Goal: Task Accomplishment & Management: Use online tool/utility

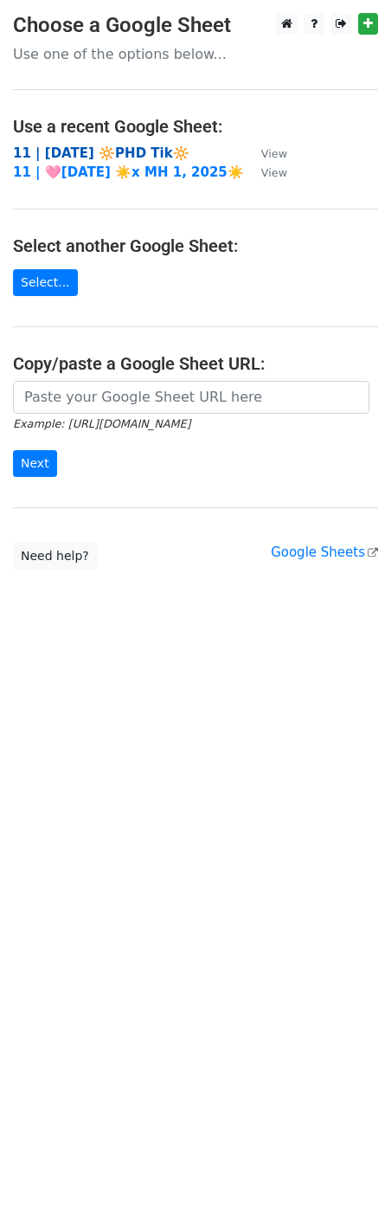
click at [112, 149] on strong "11 | [DATE] 🔆PHD Tik🔆" at bounding box center [101, 153] width 177 height 16
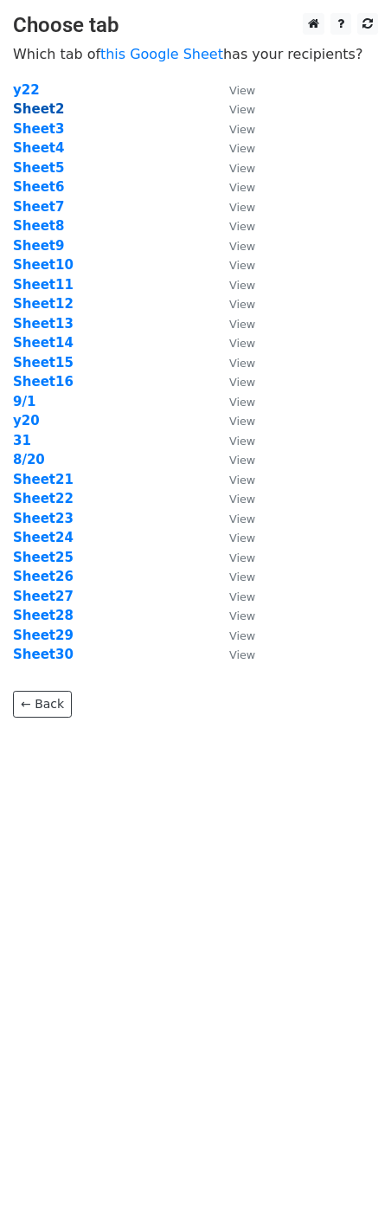
click at [48, 109] on strong "Sheet2" at bounding box center [38, 109] width 51 height 16
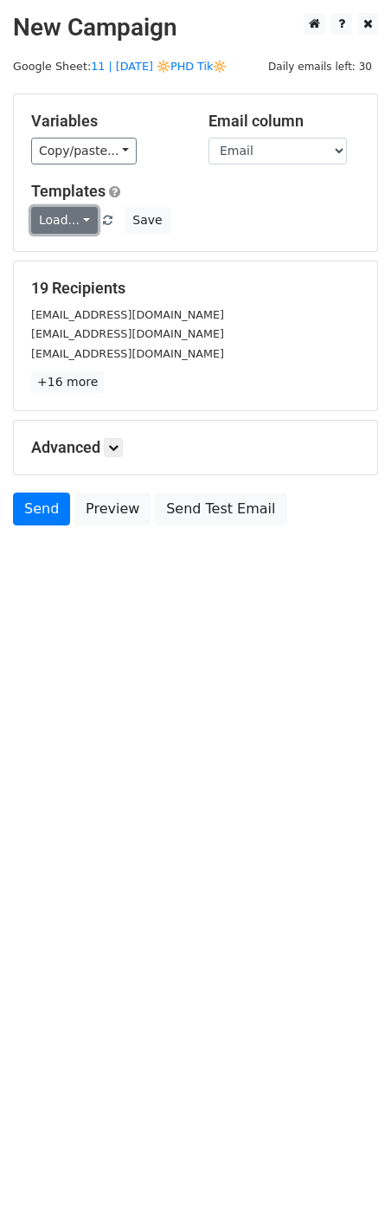
click at [63, 219] on link "Load..." at bounding box center [64, 220] width 67 height 27
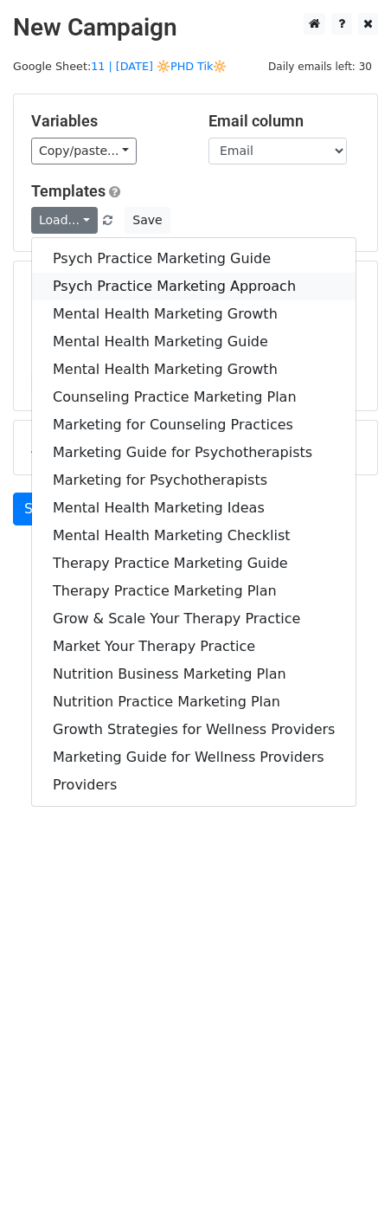
click at [72, 280] on link "Psych Practice Marketing Approach" at bounding box center [194, 287] width 324 height 28
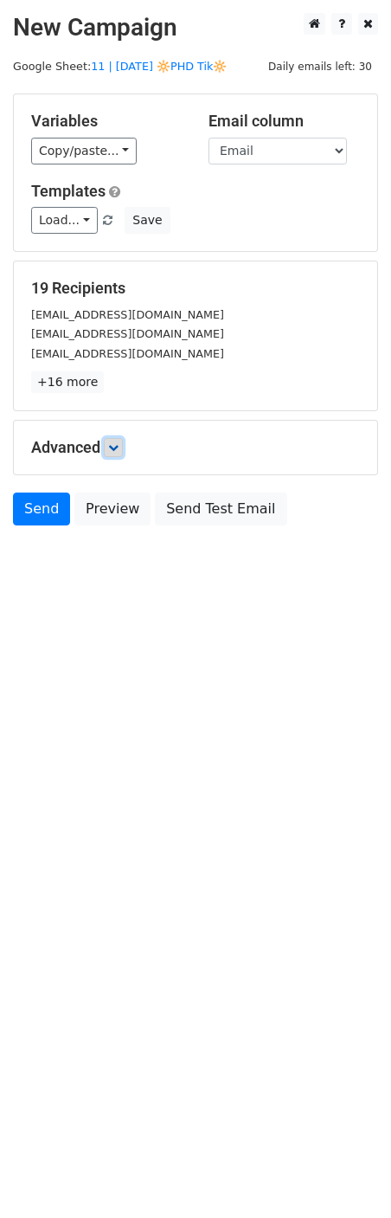
click at [119, 452] on icon at bounding box center [113, 447] width 10 height 10
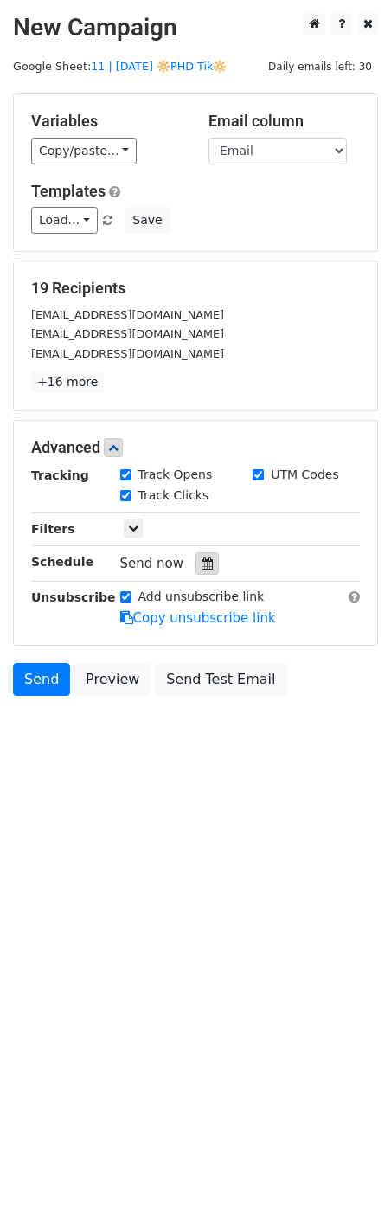
click at [202, 566] on icon at bounding box center [207, 563] width 11 height 12
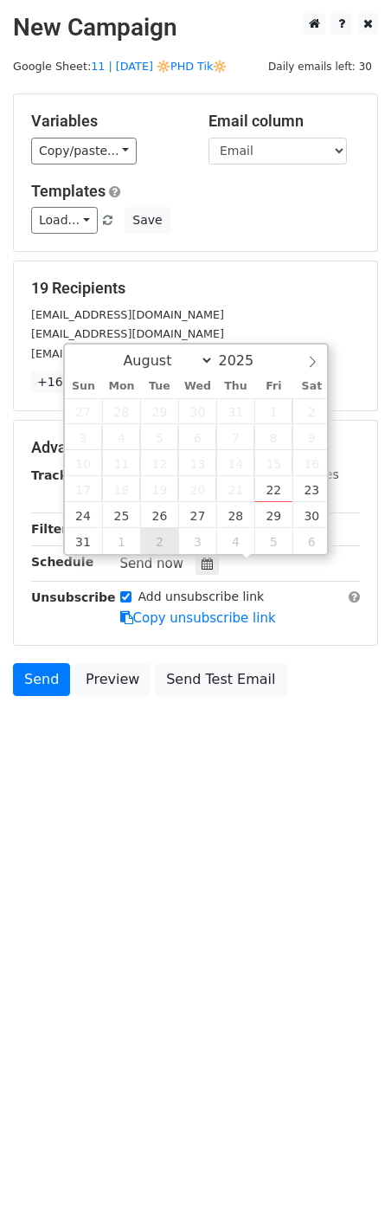
type input "2025-09-02 12:00"
select select "8"
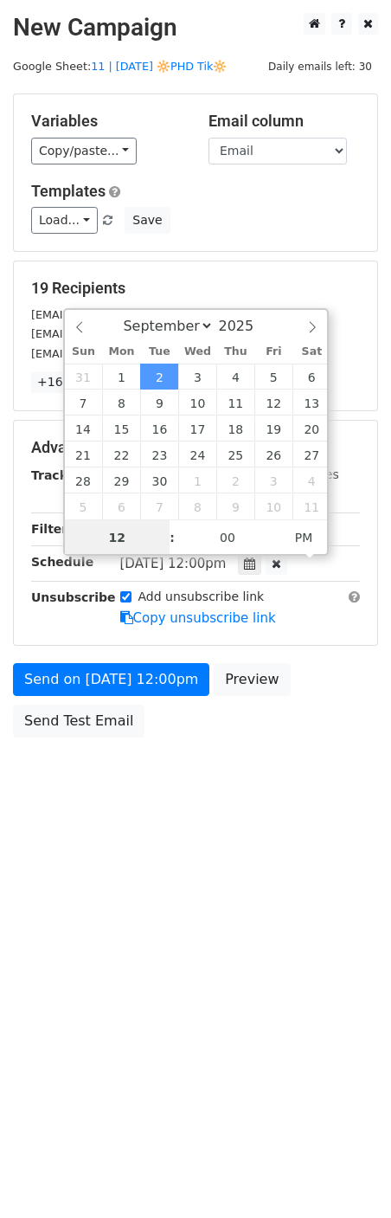
scroll to position [1, 0]
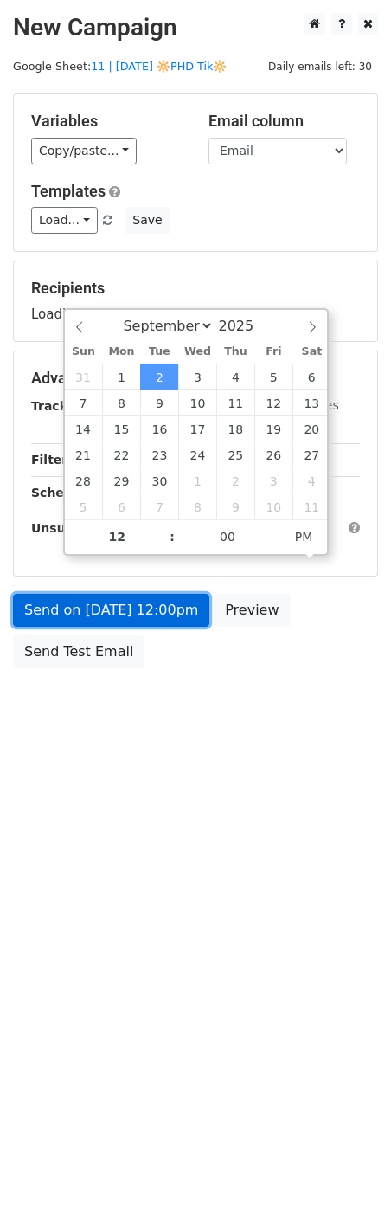
click at [113, 613] on link "Send on Sep 2 at 12:00pm" at bounding box center [111, 610] width 196 height 33
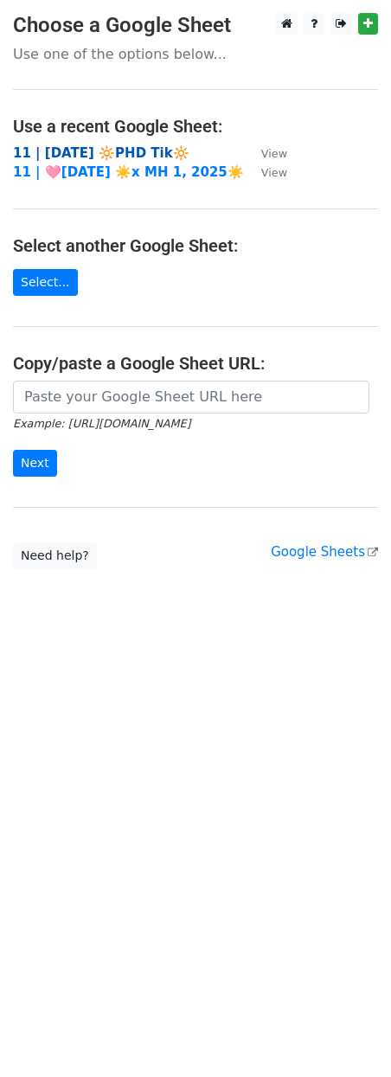
click at [112, 155] on strong "11 | [DATE] 🔆PHD Tik🔆" at bounding box center [101, 153] width 177 height 16
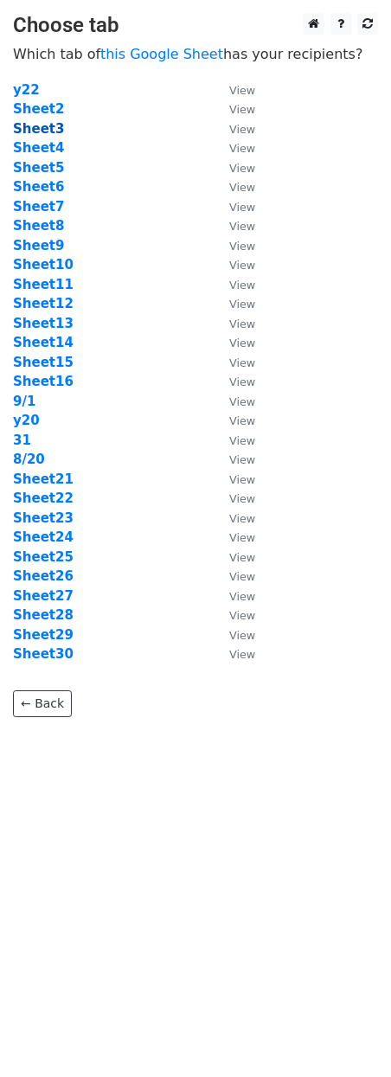
click at [41, 124] on strong "Sheet3" at bounding box center [38, 129] width 51 height 16
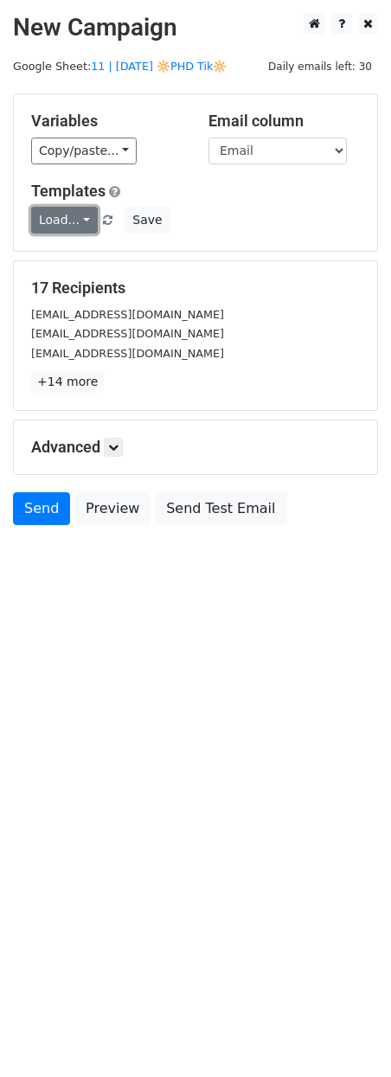
click at [61, 220] on link "Load..." at bounding box center [64, 220] width 67 height 27
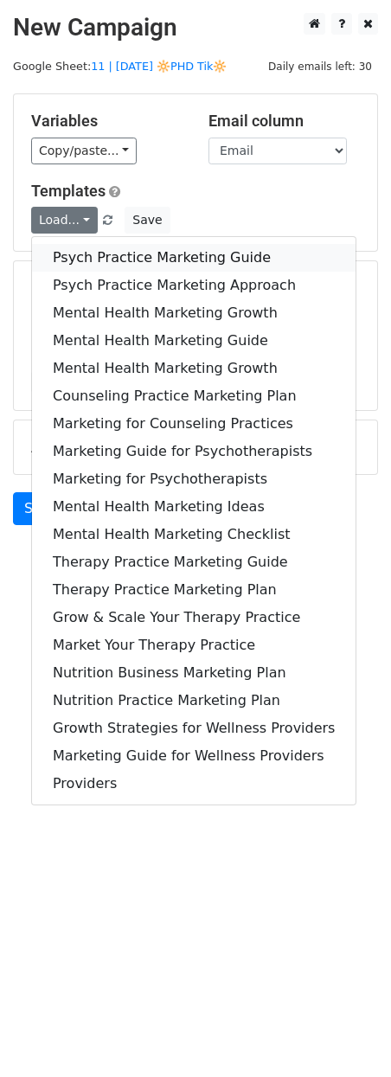
click at [72, 251] on link "Psych Practice Marketing Guide" at bounding box center [194, 258] width 324 height 28
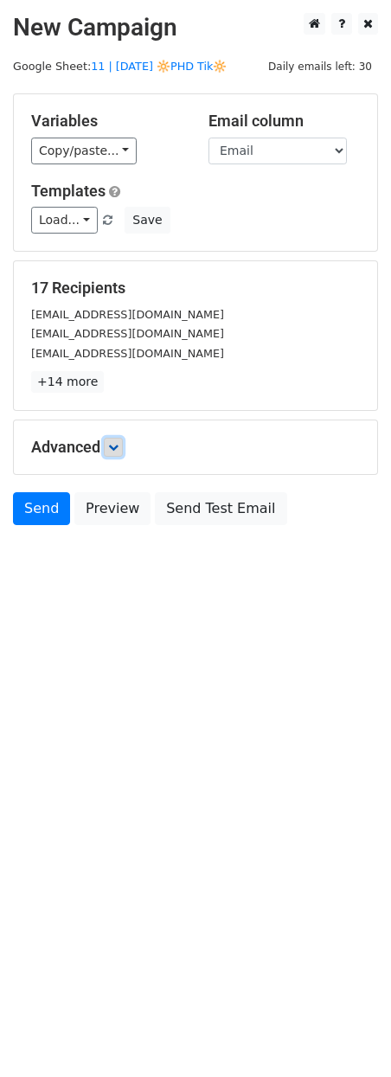
click at [118, 444] on icon at bounding box center [113, 447] width 10 height 10
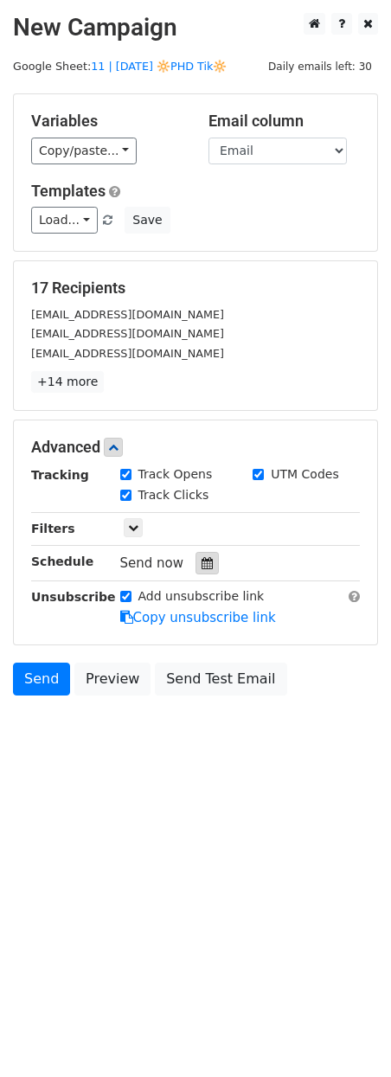
click at [202, 569] on icon at bounding box center [207, 563] width 11 height 12
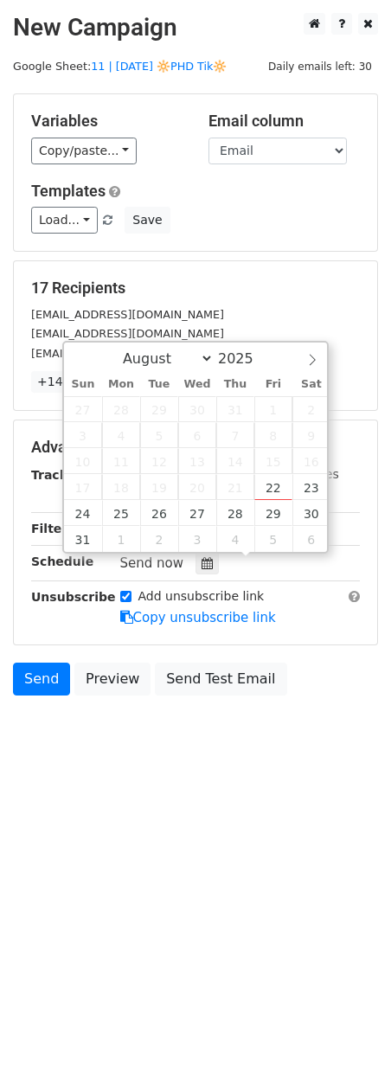
type input "2025-09-03 12:00"
select select "8"
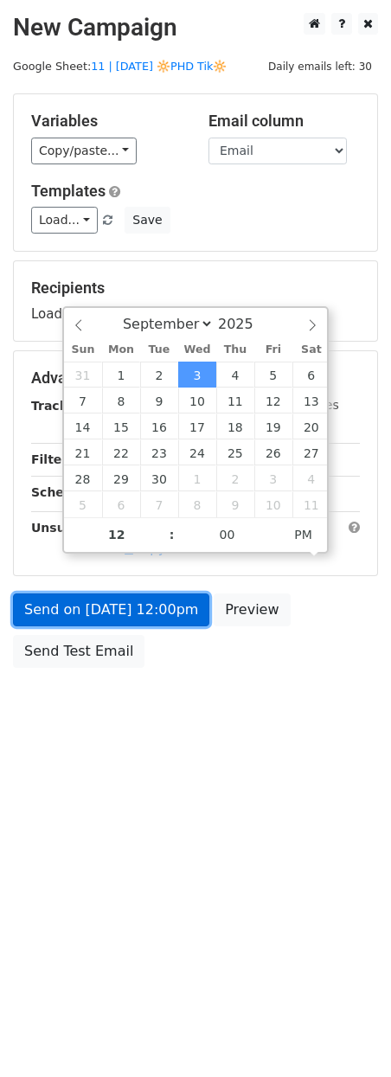
click at [169, 621] on link "Send on Sep 3 at 12:00pm" at bounding box center [111, 610] width 196 height 33
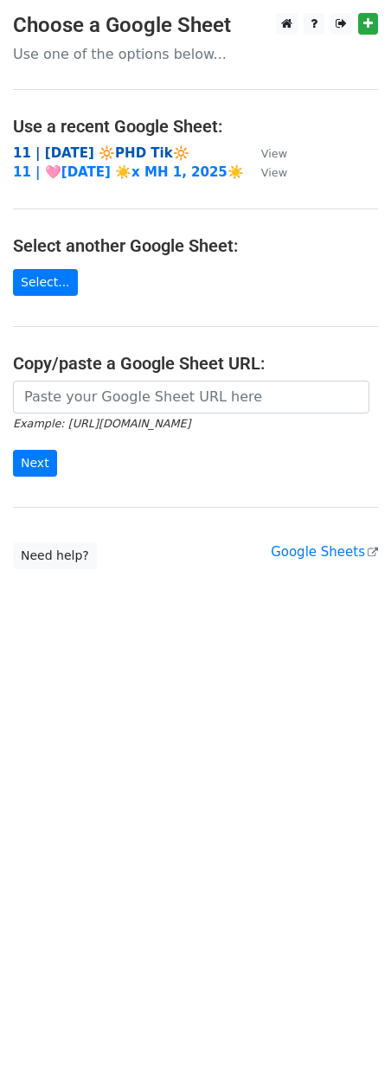
click at [125, 153] on strong "11 | [DATE] 🔆PHD Tik🔆" at bounding box center [101, 153] width 177 height 16
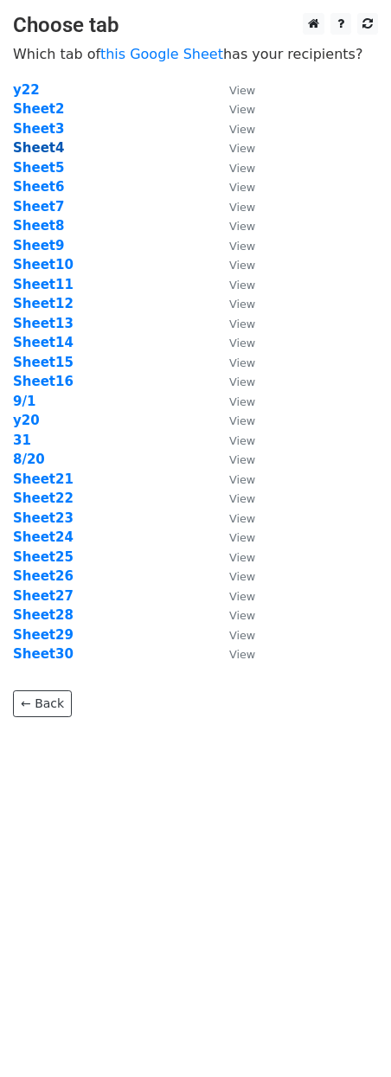
click at [52, 149] on strong "Sheet4" at bounding box center [38, 148] width 51 height 16
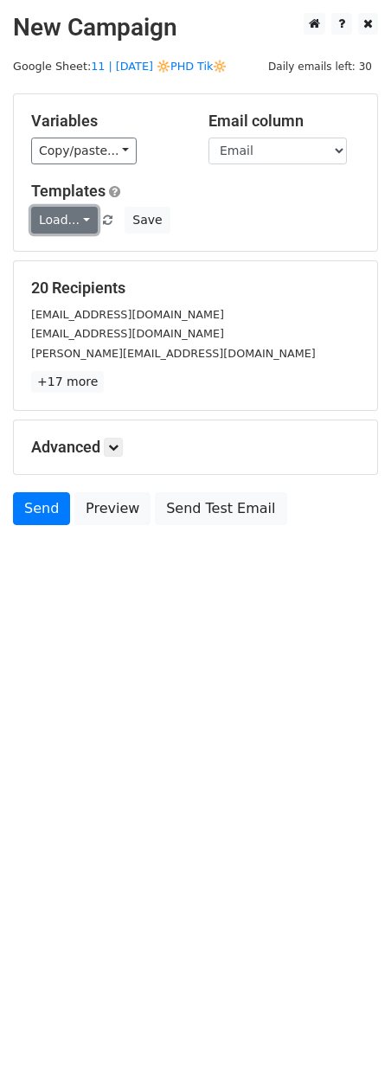
click at [53, 220] on link "Load..." at bounding box center [64, 220] width 67 height 27
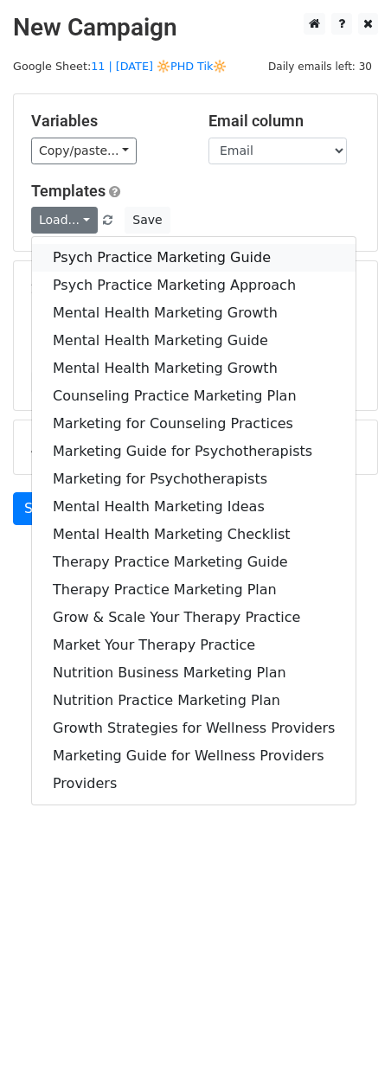
click at [72, 254] on link "Psych Practice Marketing Guide" at bounding box center [194, 258] width 324 height 28
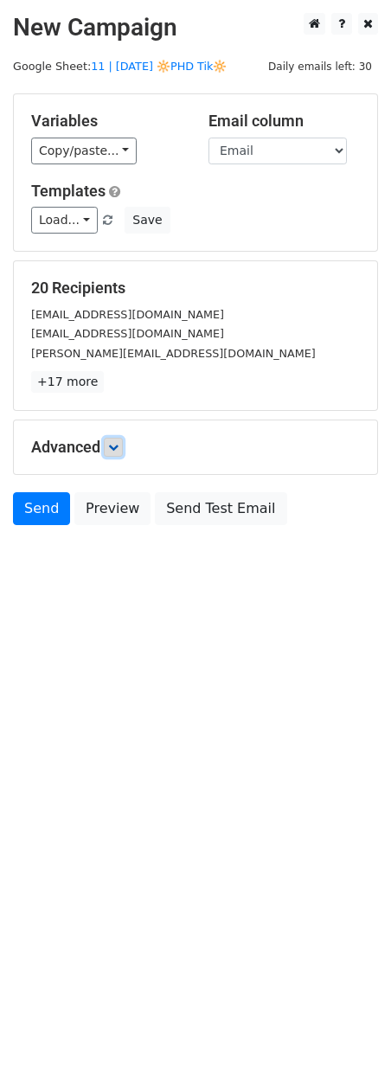
click at [116, 442] on icon at bounding box center [113, 447] width 10 height 10
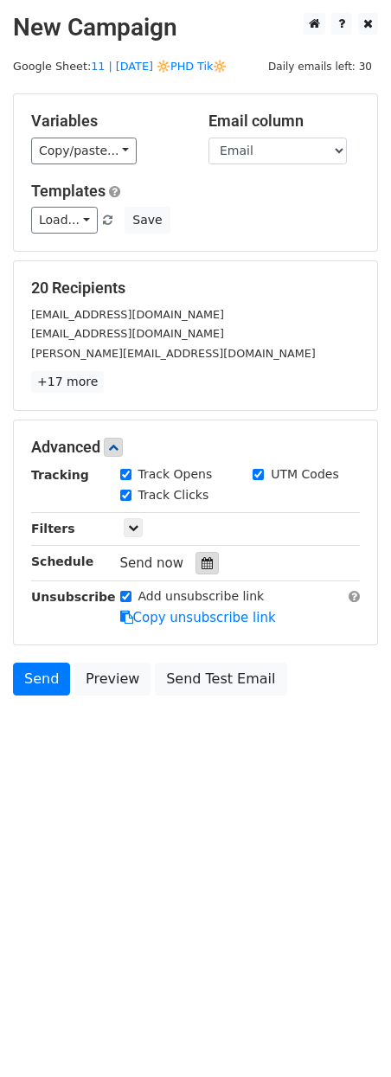
click at [202, 561] on icon at bounding box center [207, 563] width 11 height 12
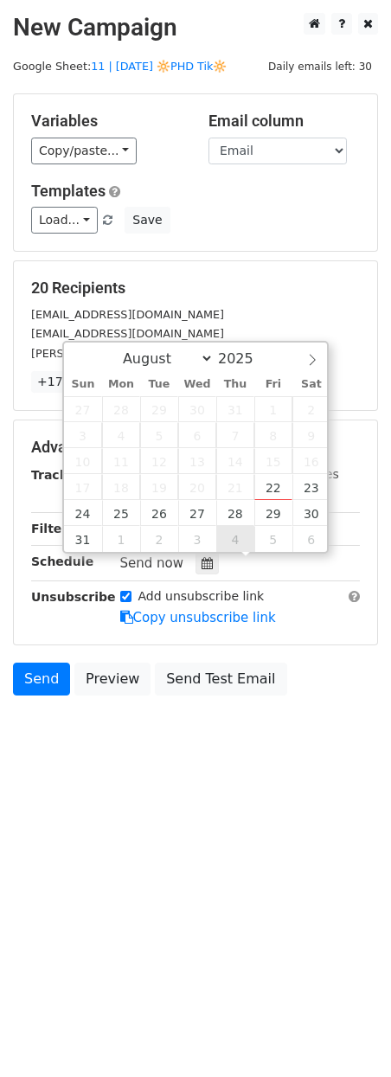
type input "2025-09-04 12:00"
select select "8"
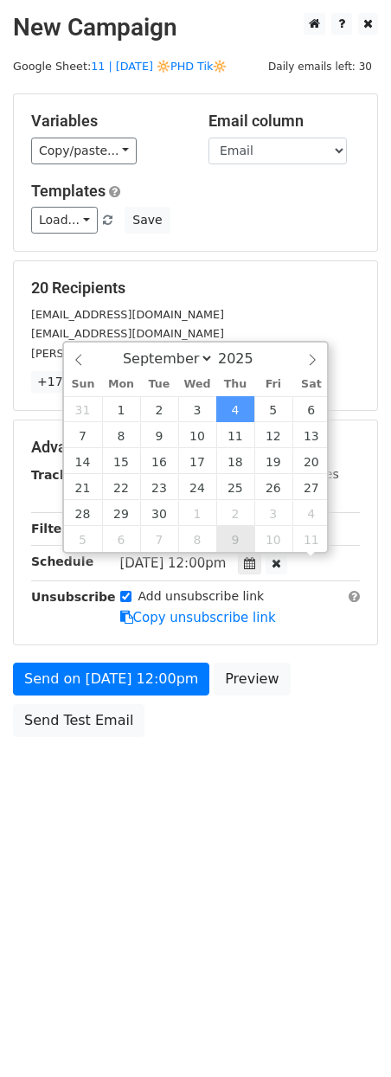
scroll to position [1, 0]
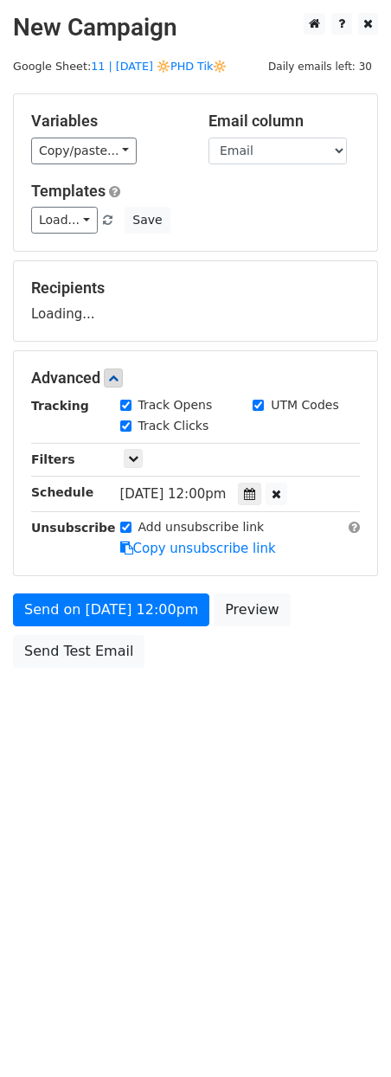
click at [157, 639] on div "Send on Sep 4 at 12:00pm Preview Send Test Email" at bounding box center [195, 635] width 391 height 83
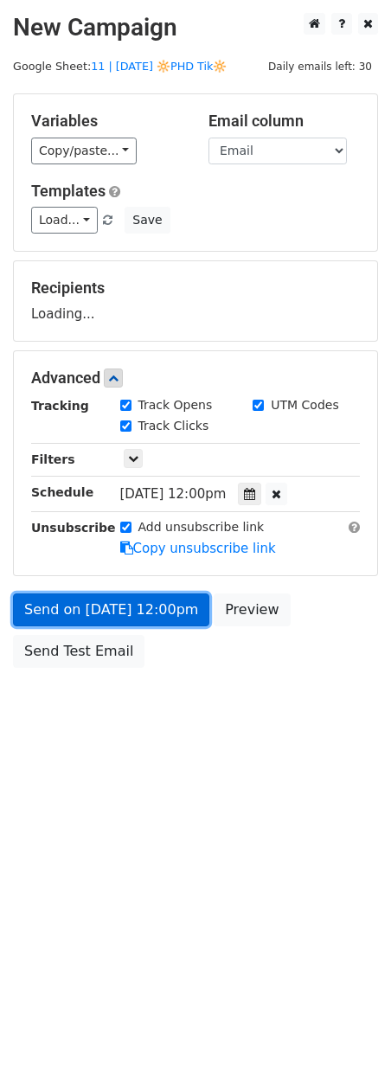
click at [157, 612] on link "Send on Sep 4 at 12:00pm" at bounding box center [111, 610] width 196 height 33
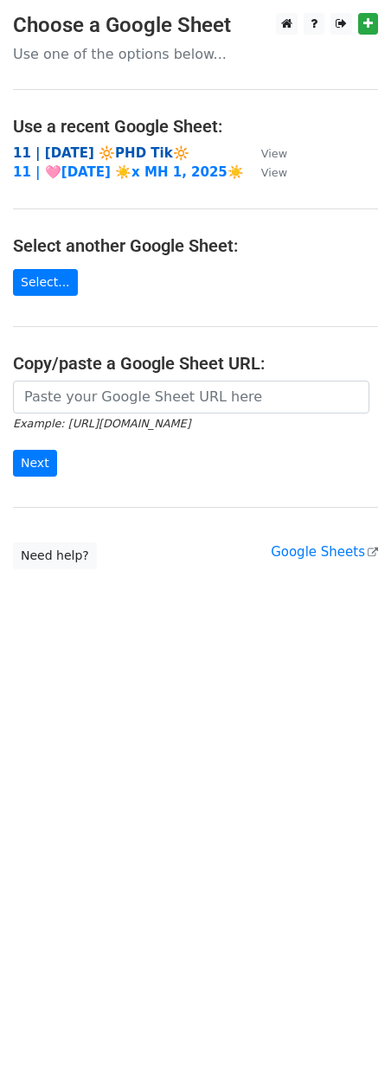
click at [151, 157] on strong "11 | [DATE] 🔆PHD Tik🔆" at bounding box center [101, 153] width 177 height 16
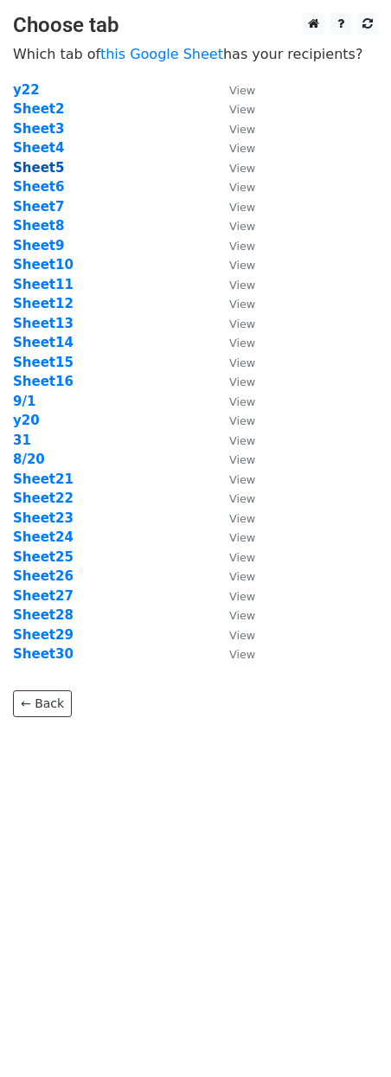
click at [50, 166] on strong "Sheet5" at bounding box center [38, 168] width 51 height 16
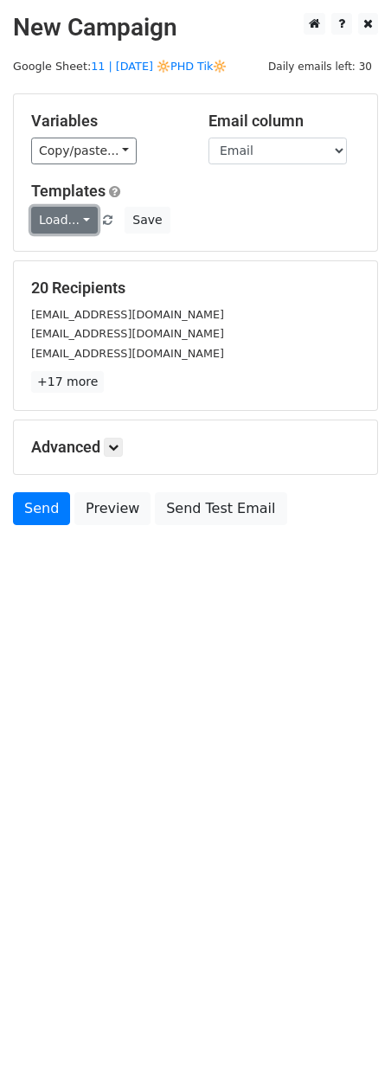
click at [60, 222] on link "Load..." at bounding box center [64, 220] width 67 height 27
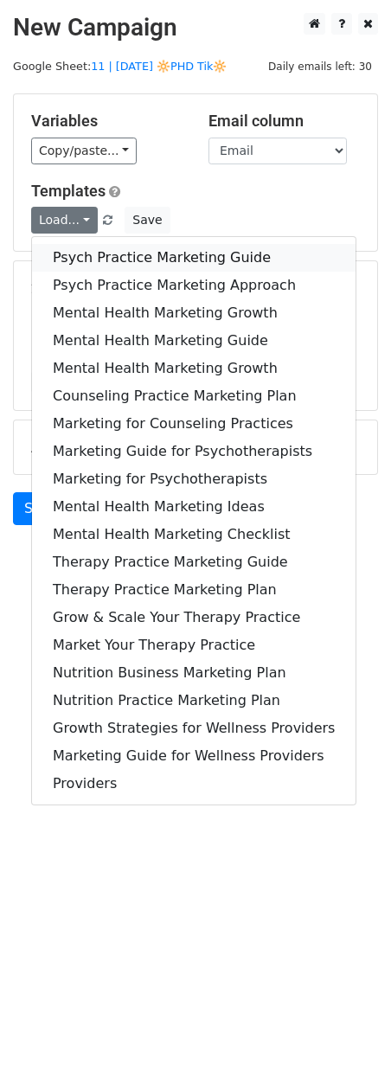
click at [61, 248] on link "Psych Practice Marketing Guide" at bounding box center [194, 258] width 324 height 28
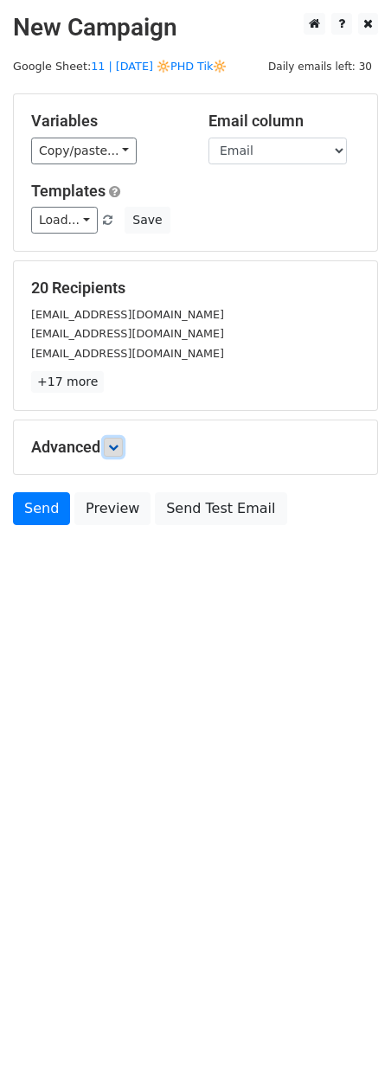
click at [119, 447] on icon at bounding box center [113, 447] width 10 height 10
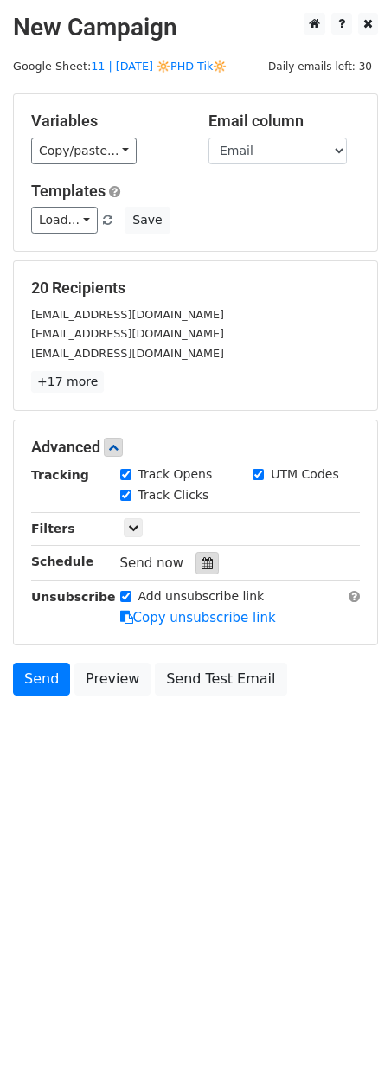
click at [202, 562] on icon at bounding box center [207, 563] width 11 height 12
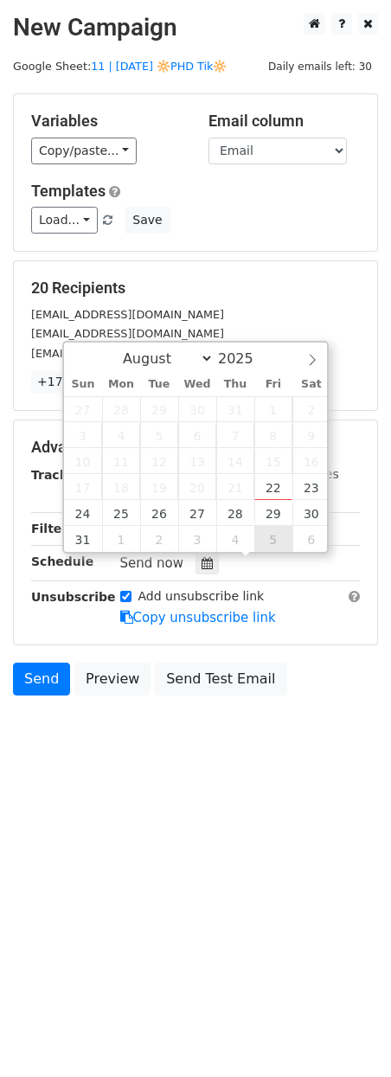
type input "2025-09-05 12:00"
select select "8"
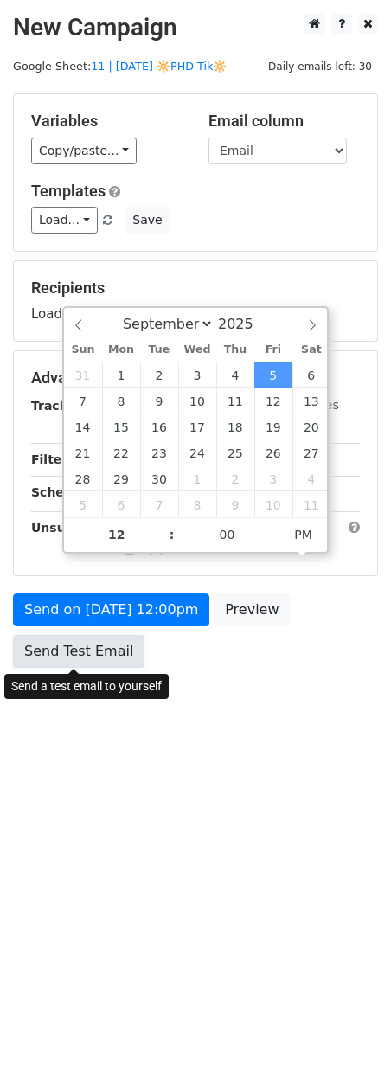
click at [134, 638] on link "Send Test Email" at bounding box center [79, 651] width 132 height 33
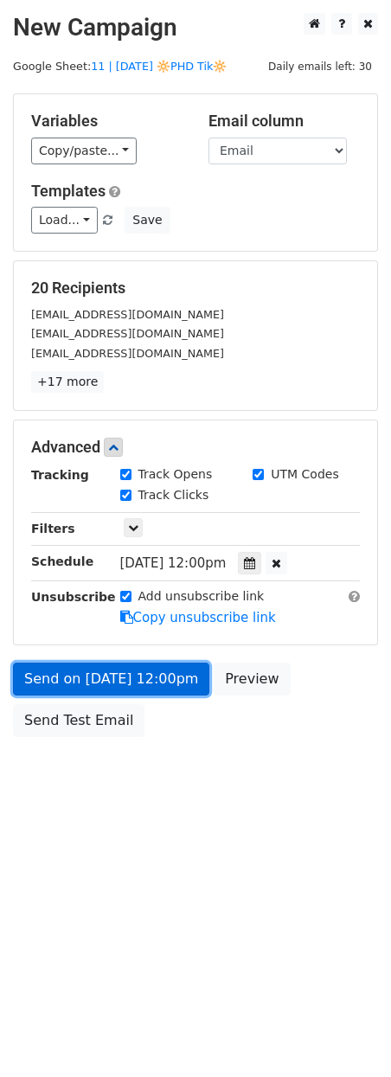
click at [105, 664] on link "Send on Sep 5 at 12:00pm" at bounding box center [111, 679] width 196 height 33
click at [101, 678] on link "Send on Sep 5 at 12:00pm" at bounding box center [111, 679] width 196 height 33
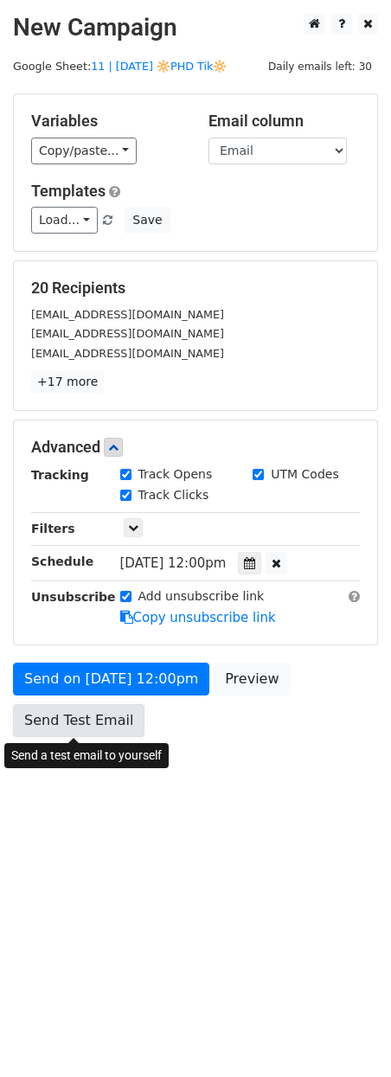
click at [98, 729] on link "Send Test Email" at bounding box center [79, 720] width 132 height 33
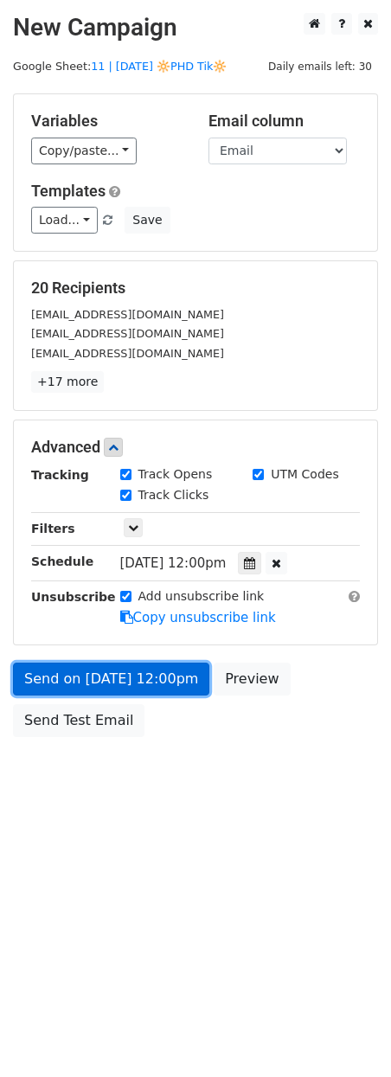
click at [101, 679] on link "Send on Sep 5 at 12:00pm" at bounding box center [111, 679] width 196 height 33
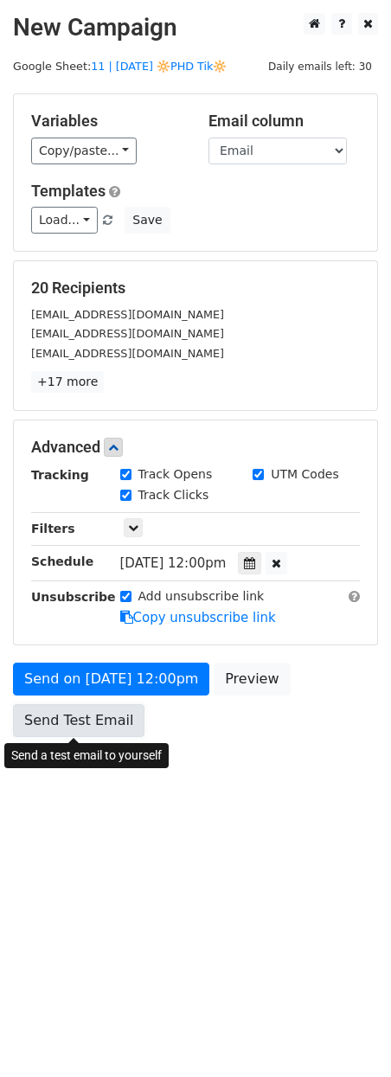
click at [101, 714] on link "Send Test Email" at bounding box center [79, 720] width 132 height 33
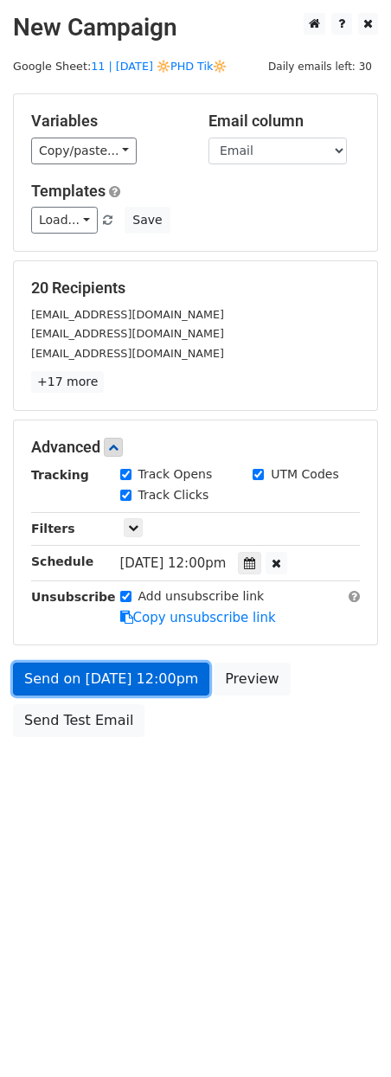
click at [107, 680] on link "Send on Sep 5 at 12:00pm" at bounding box center [111, 679] width 196 height 33
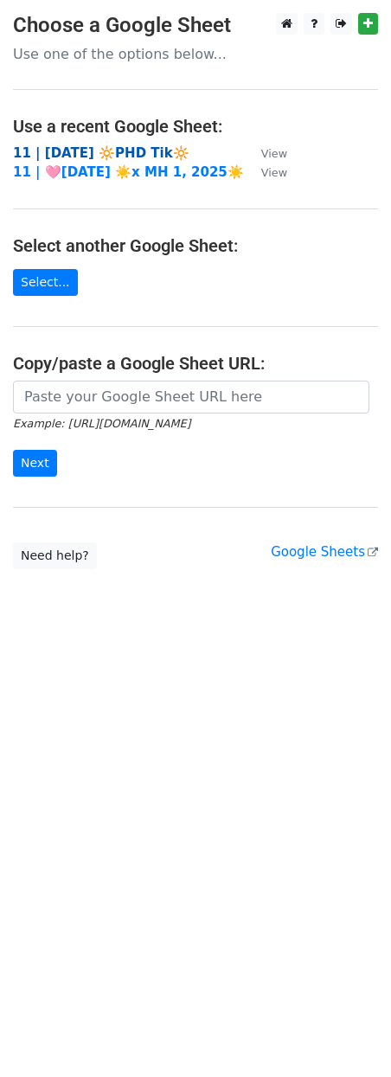
click at [149, 151] on strong "11 | [DATE] 🔆PHD Tik🔆" at bounding box center [101, 153] width 177 height 16
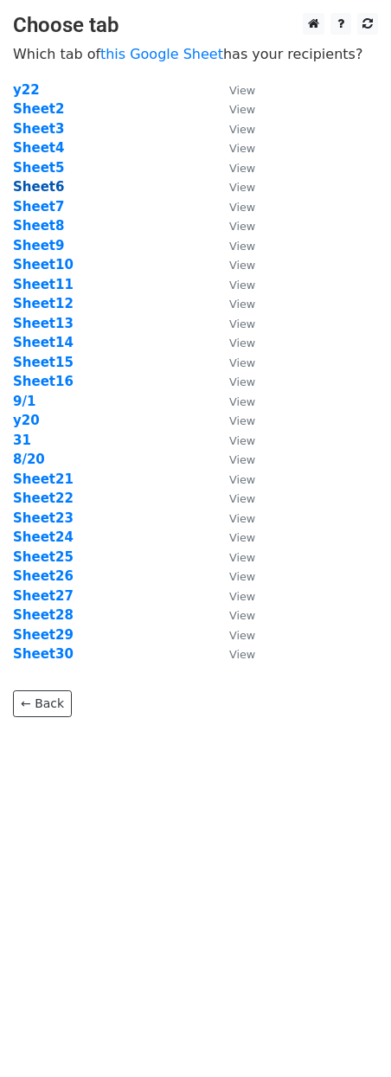
click at [33, 190] on strong "Sheet6" at bounding box center [38, 187] width 51 height 16
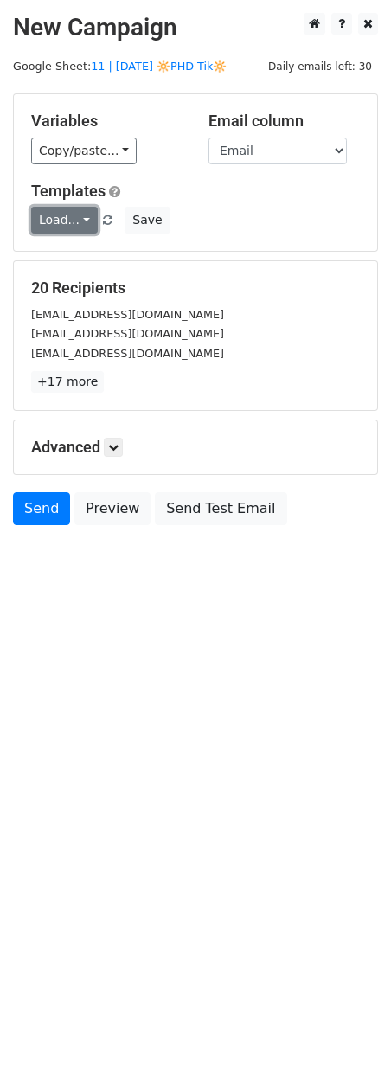
click at [55, 211] on link "Load..." at bounding box center [64, 220] width 67 height 27
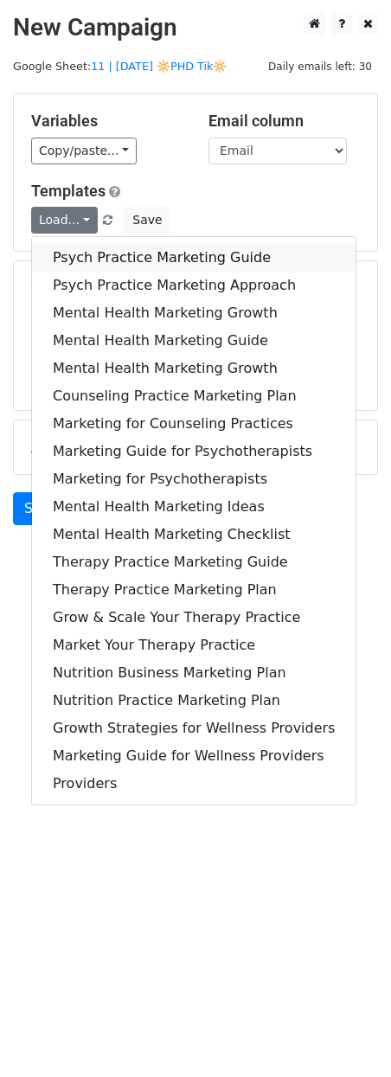
click at [65, 255] on link "Psych Practice Marketing Guide" at bounding box center [194, 258] width 324 height 28
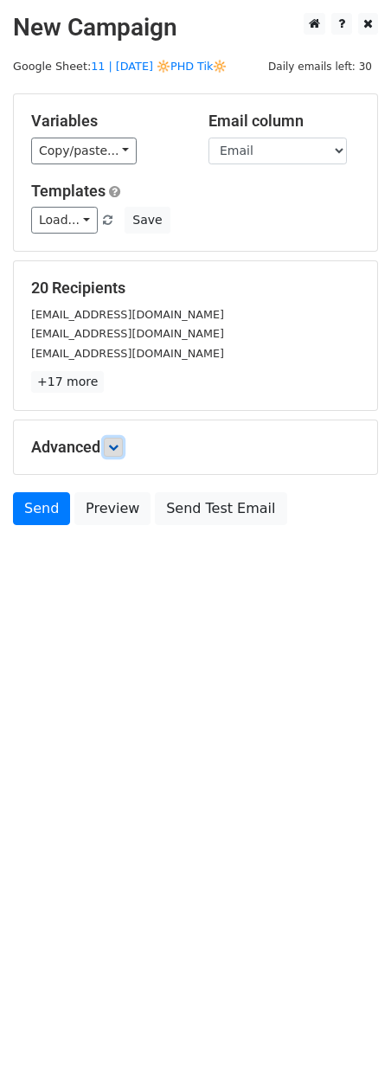
click at [117, 450] on icon at bounding box center [113, 447] width 10 height 10
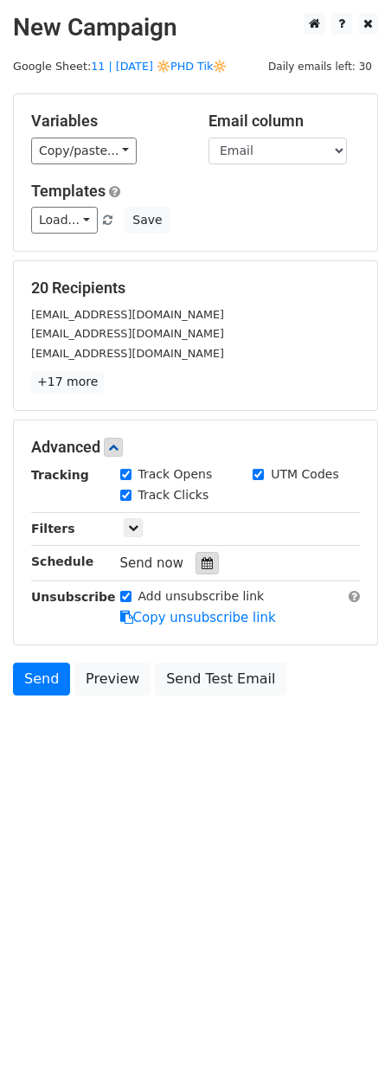
click at [202, 566] on icon at bounding box center [207, 563] width 11 height 12
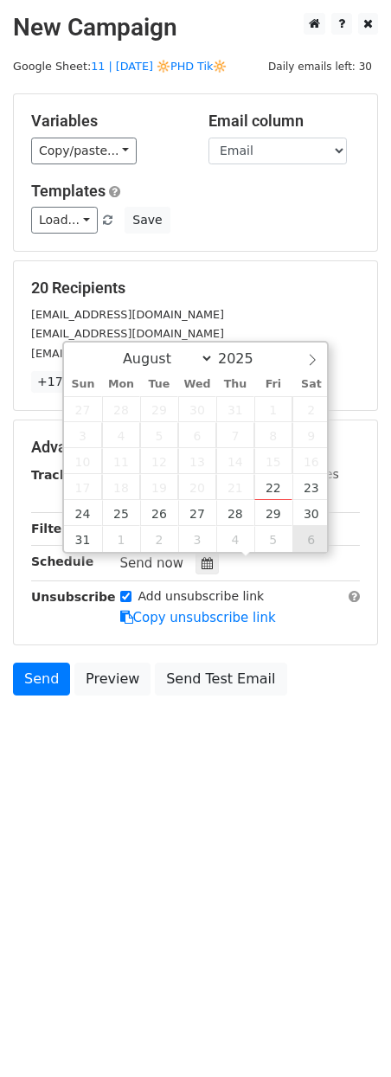
type input "2025-09-06 12:00"
select select "8"
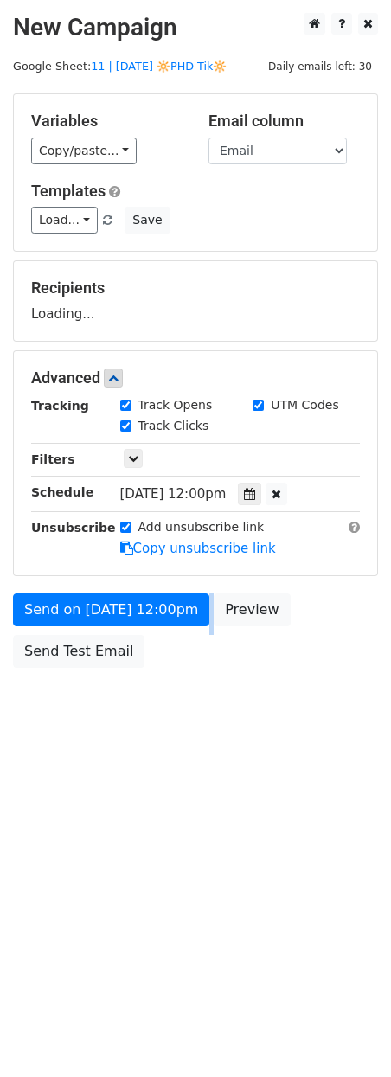
click at [143, 635] on div "Send on Sep 6 at 12:00pm Preview Send Test Email" at bounding box center [195, 635] width 391 height 83
click at [142, 627] on div "Send on Sep 6 at 12:00pm Preview Send Test Email" at bounding box center [195, 635] width 391 height 83
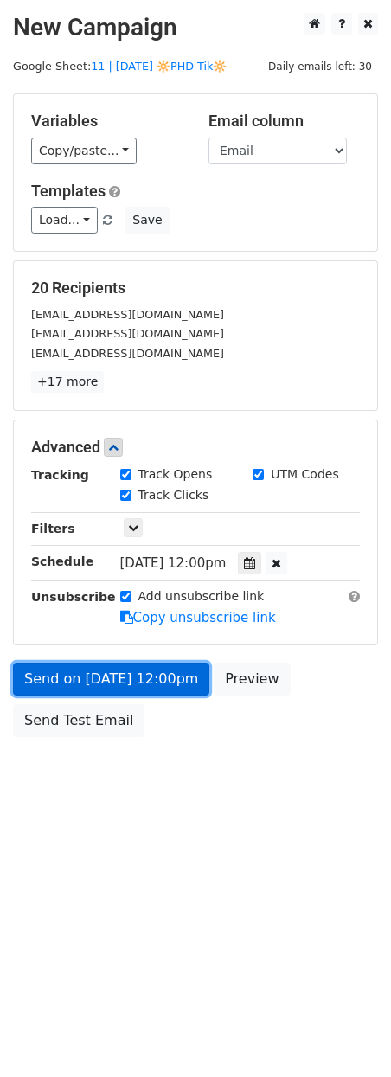
click at [131, 663] on link "Send on Sep 6 at 12:00pm" at bounding box center [111, 679] width 196 height 33
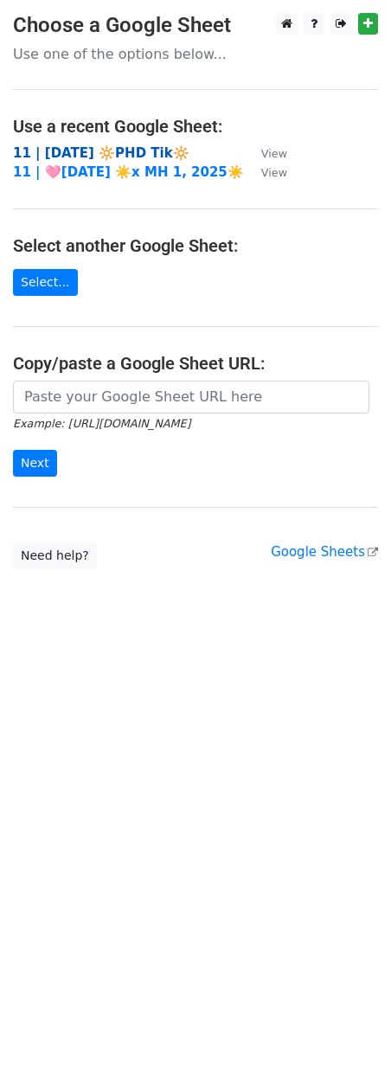
click at [148, 151] on strong "11 | [DATE] 🔆PHD Tik🔆" at bounding box center [101, 153] width 177 height 16
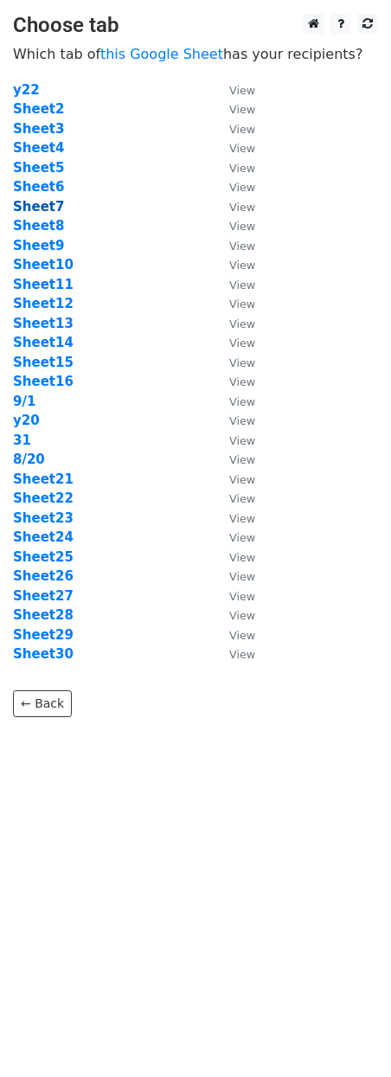
click at [48, 204] on strong "Sheet7" at bounding box center [38, 207] width 51 height 16
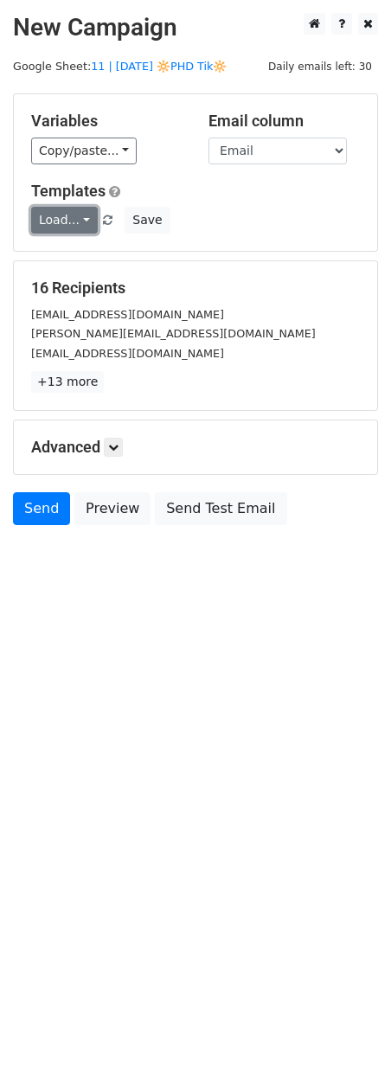
click at [69, 229] on link "Load..." at bounding box center [64, 220] width 67 height 27
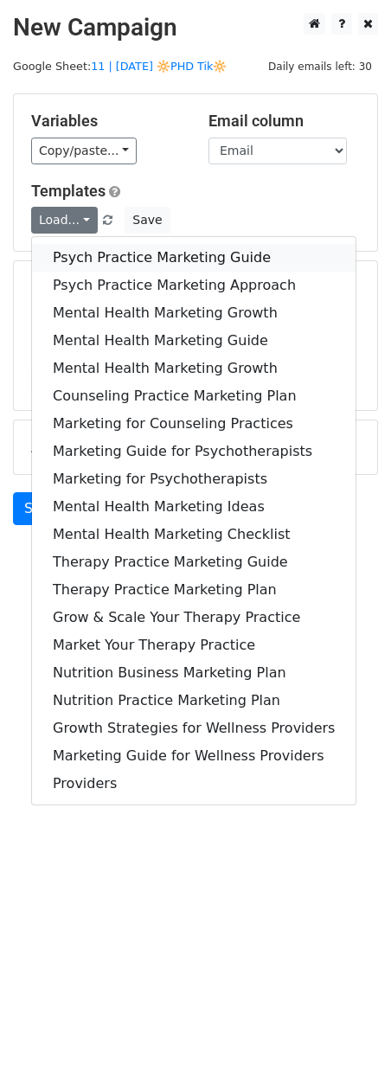
click at [69, 270] on link "Psych Practice Marketing Guide" at bounding box center [194, 258] width 324 height 28
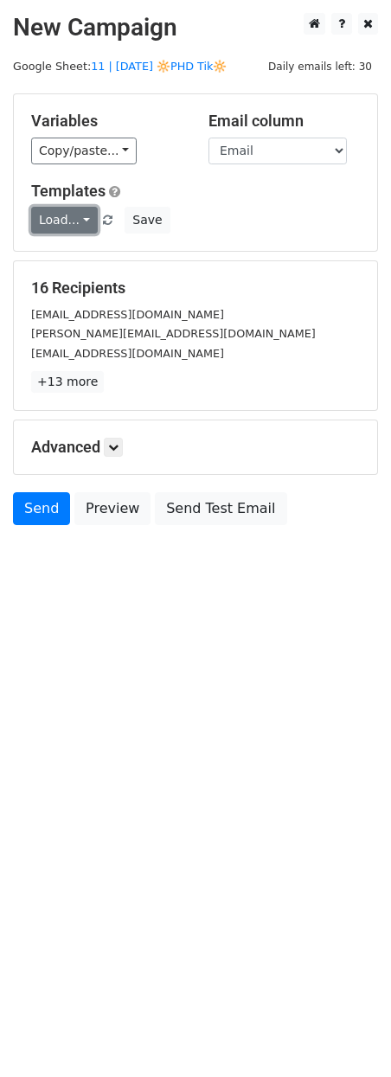
click at [70, 215] on link "Load..." at bounding box center [64, 220] width 67 height 27
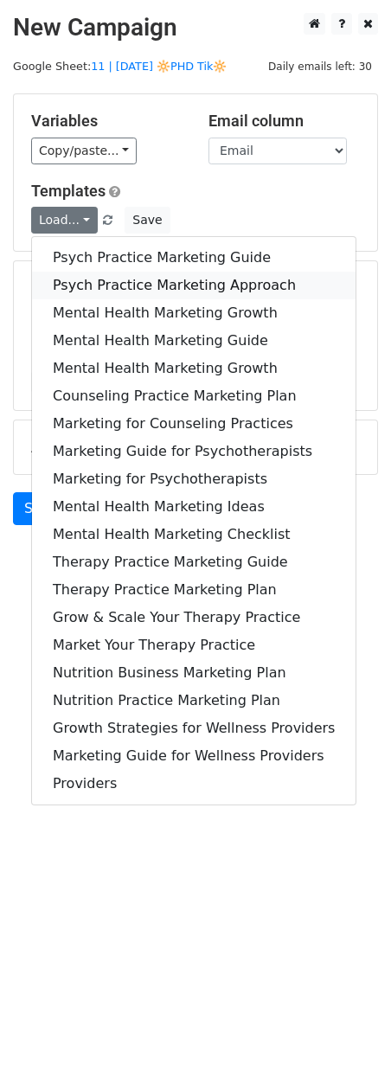
click at [72, 281] on link "Psych Practice Marketing Approach" at bounding box center [194, 286] width 324 height 28
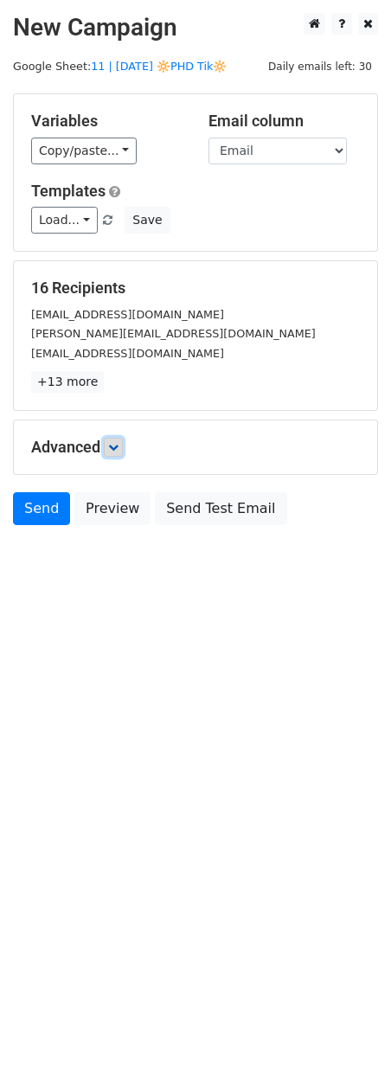
click at [119, 438] on link at bounding box center [113, 447] width 19 height 19
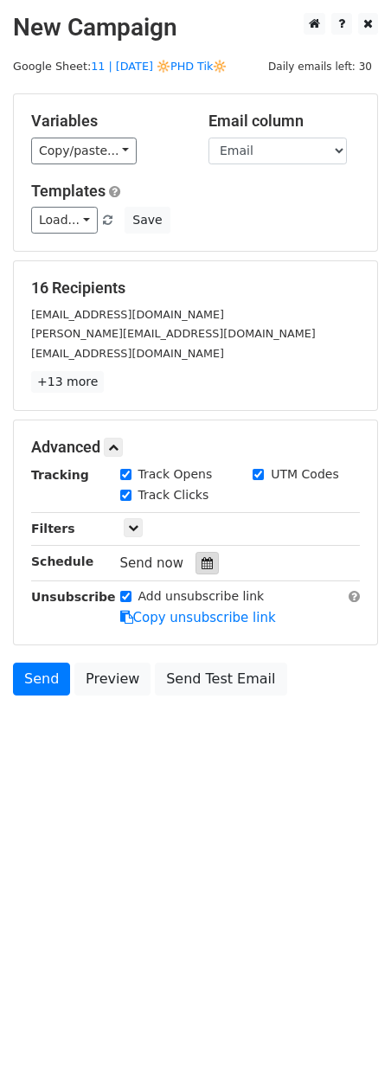
click at [201, 572] on div at bounding box center [207, 563] width 23 height 22
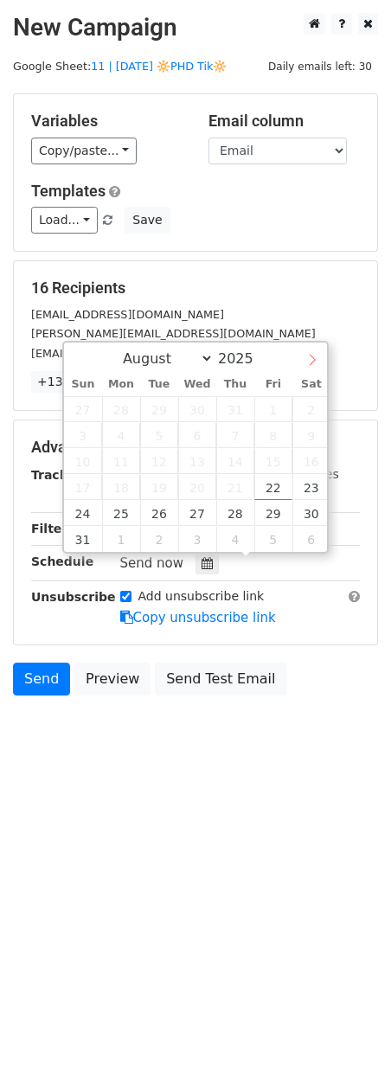
select select "8"
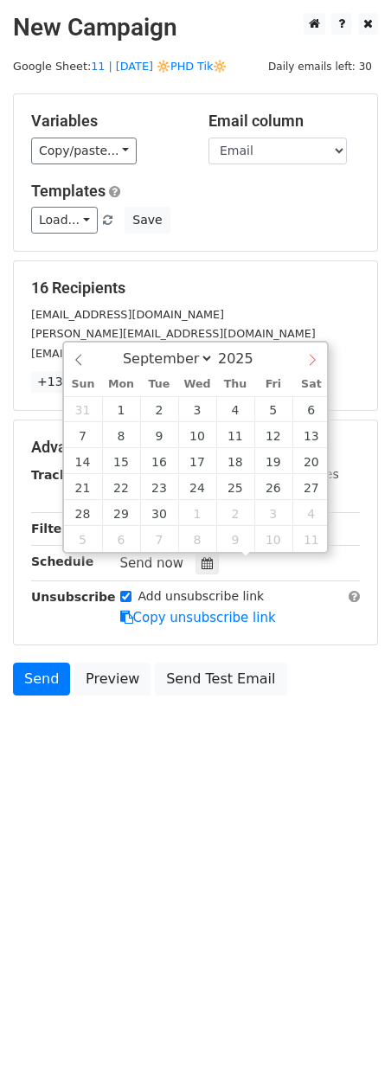
click at [312, 358] on icon at bounding box center [312, 360] width 12 height 12
type input "[DATE] 12:00"
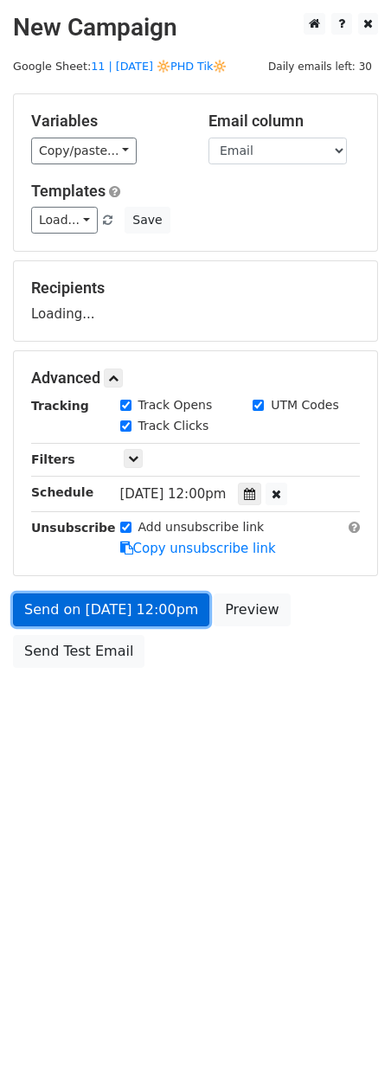
click at [132, 619] on link "Send on [DATE] 12:00pm" at bounding box center [111, 610] width 196 height 33
